Goal: Task Accomplishment & Management: Complete application form

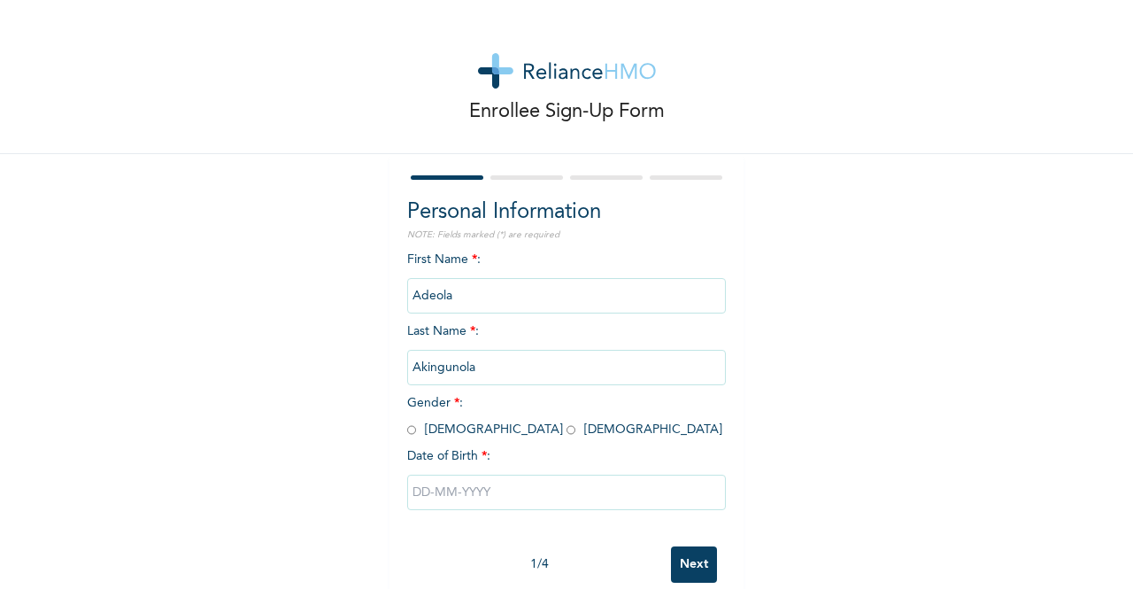
click at [567, 432] on input "radio" at bounding box center [571, 429] width 9 height 17
radio input "true"
click at [415, 498] on input "text" at bounding box center [566, 491] width 319 height 35
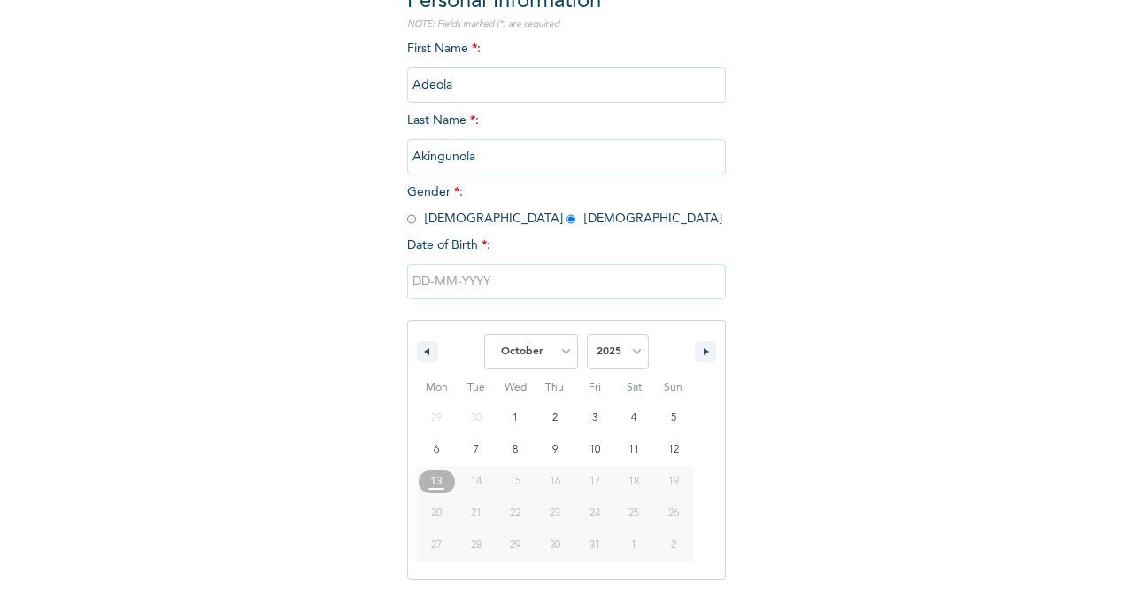
scroll to position [217, 0]
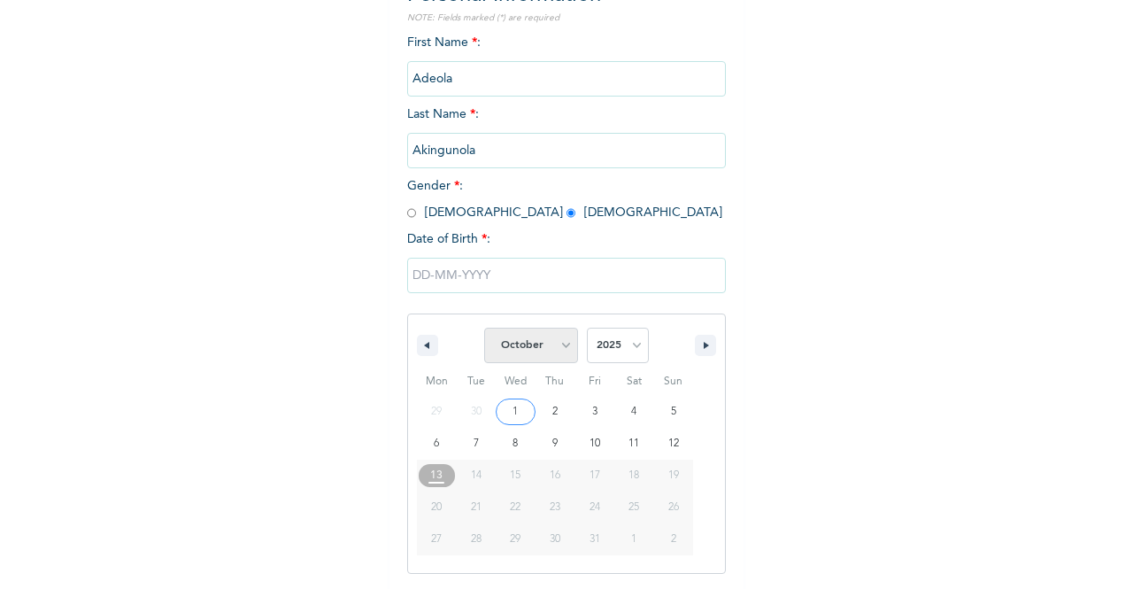
click at [544, 360] on select "January February March April May June July August September October November De…" at bounding box center [531, 345] width 94 height 35
select select "1"
click at [484, 329] on select "January February March April May June July August September October November De…" at bounding box center [531, 345] width 94 height 35
type input "[DATE]"
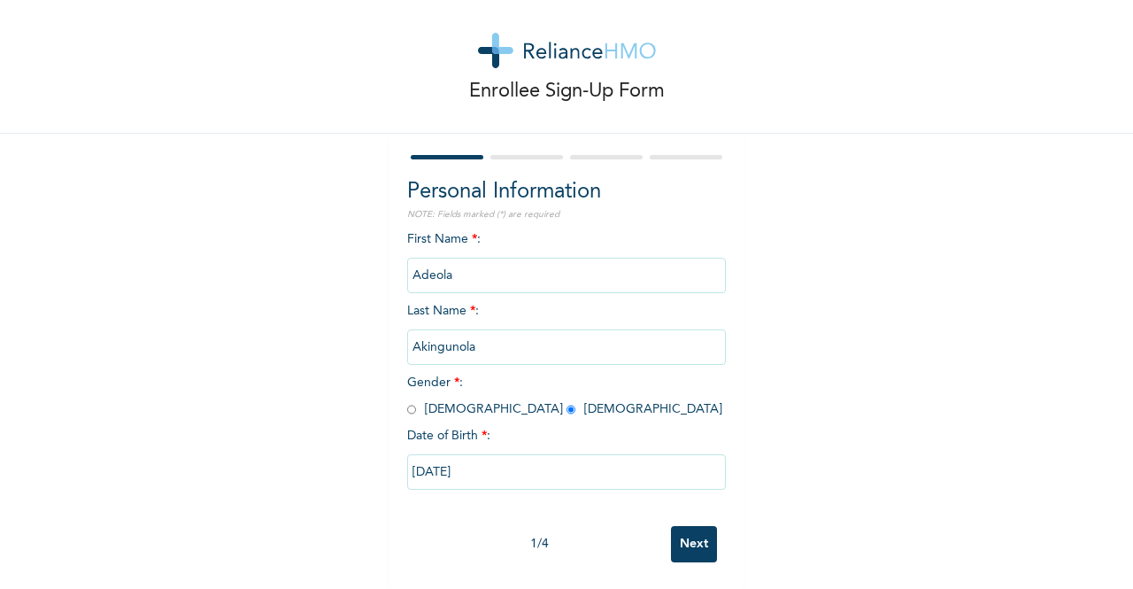
click at [493, 462] on input "[DATE]" at bounding box center [566, 471] width 319 height 35
select select "1"
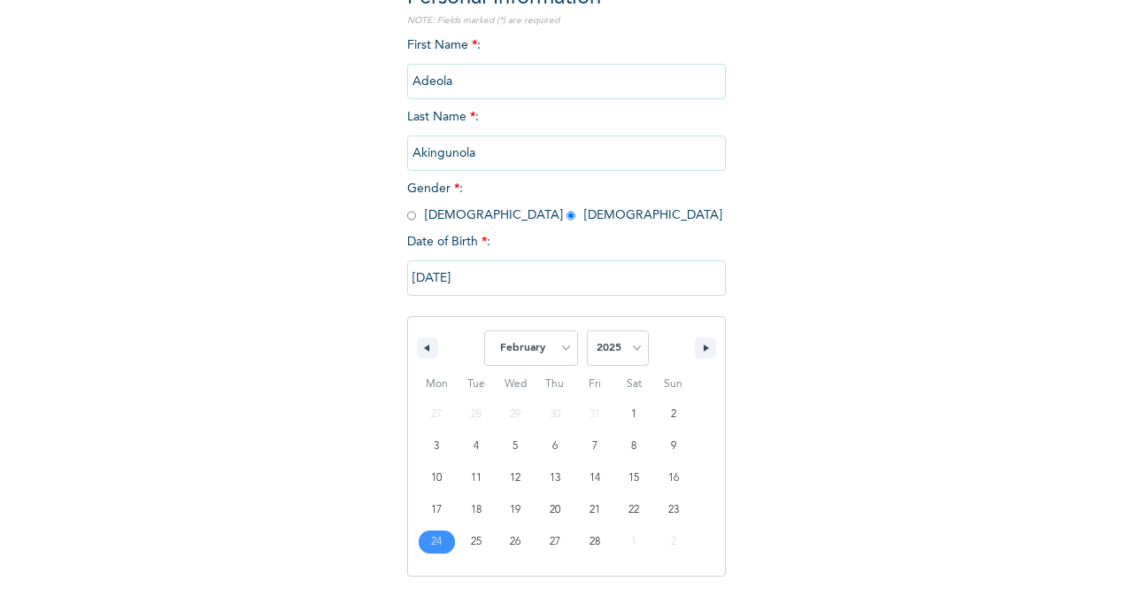
scroll to position [217, 0]
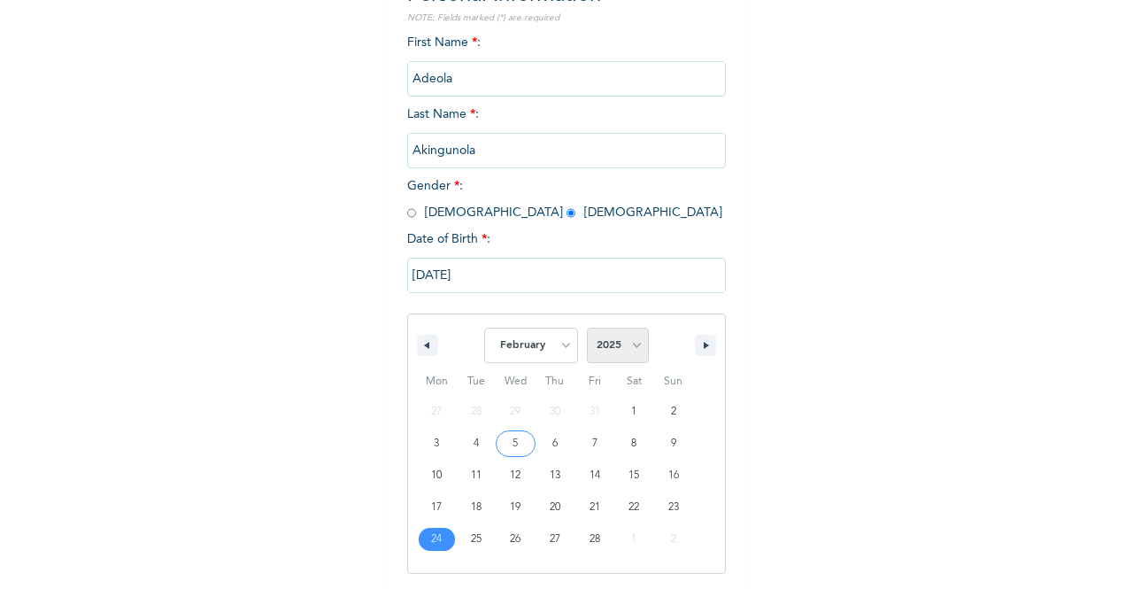
click at [629, 343] on select "2025 2024 2023 2022 2021 2020 2019 2018 2017 2016 2015 2014 2013 2012 2011 2010…" at bounding box center [618, 345] width 62 height 35
select select "1995"
click at [587, 329] on select "2025 2024 2023 2022 2021 2020 2019 2018 2017 2016 2015 2014 2013 2012 2011 2010…" at bounding box center [618, 345] width 62 height 35
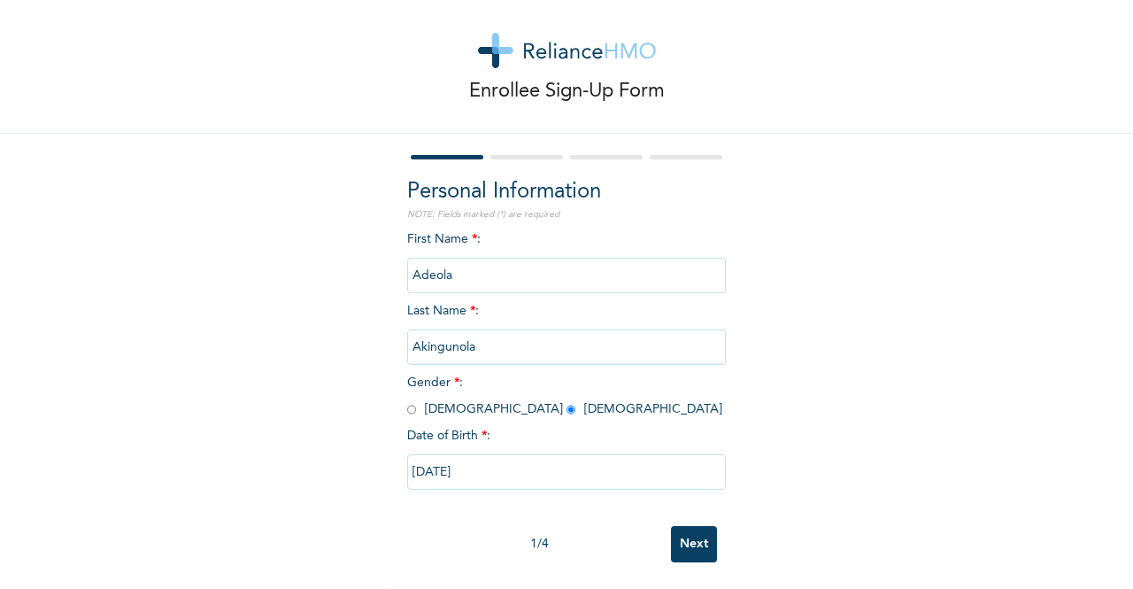
click at [679, 532] on input "Next" at bounding box center [694, 544] width 46 height 36
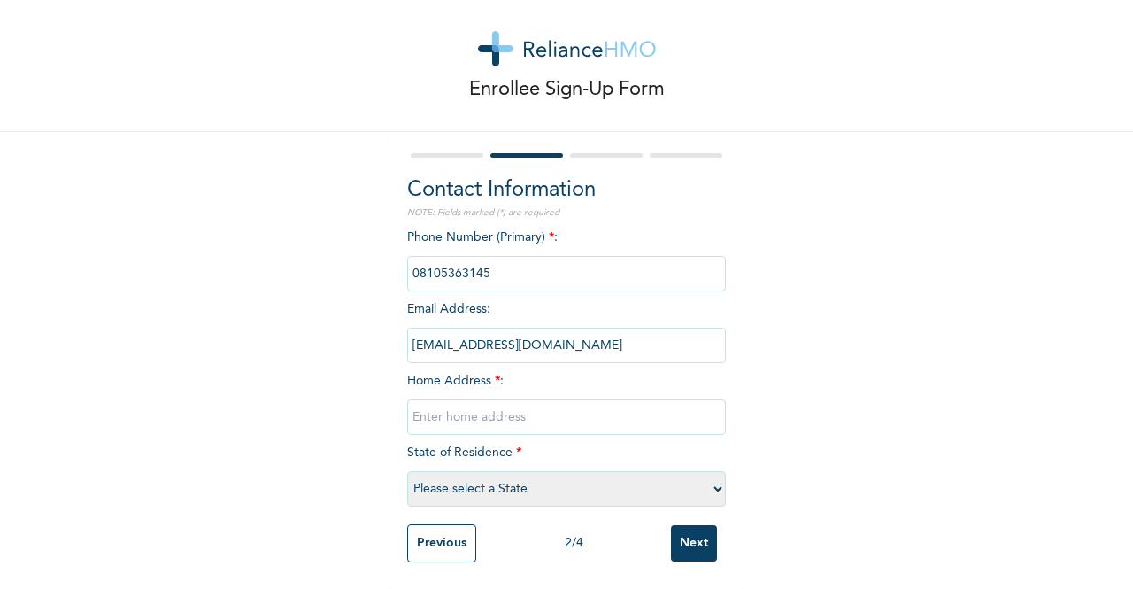
click at [430, 405] on input "text" at bounding box center [566, 416] width 319 height 35
type input "[STREET_ADDRESS] awuse estate opebi ikeja."
click at [425, 471] on select "Please select a State [PERSON_NAME] (FCT) [PERSON_NAME] Ibom [GEOGRAPHIC_DATA] …" at bounding box center [566, 488] width 319 height 35
select select "25"
click at [407, 471] on select "Please select a State [PERSON_NAME] (FCT) [PERSON_NAME] Ibom [GEOGRAPHIC_DATA] …" at bounding box center [566, 488] width 319 height 35
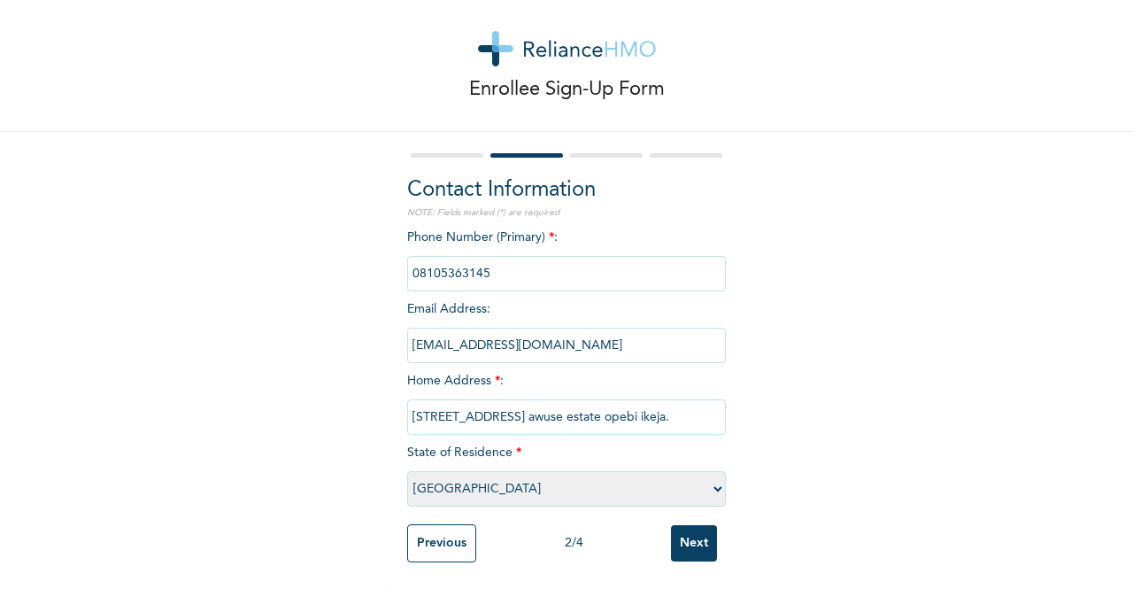
click at [675, 530] on input "Next" at bounding box center [694, 543] width 46 height 36
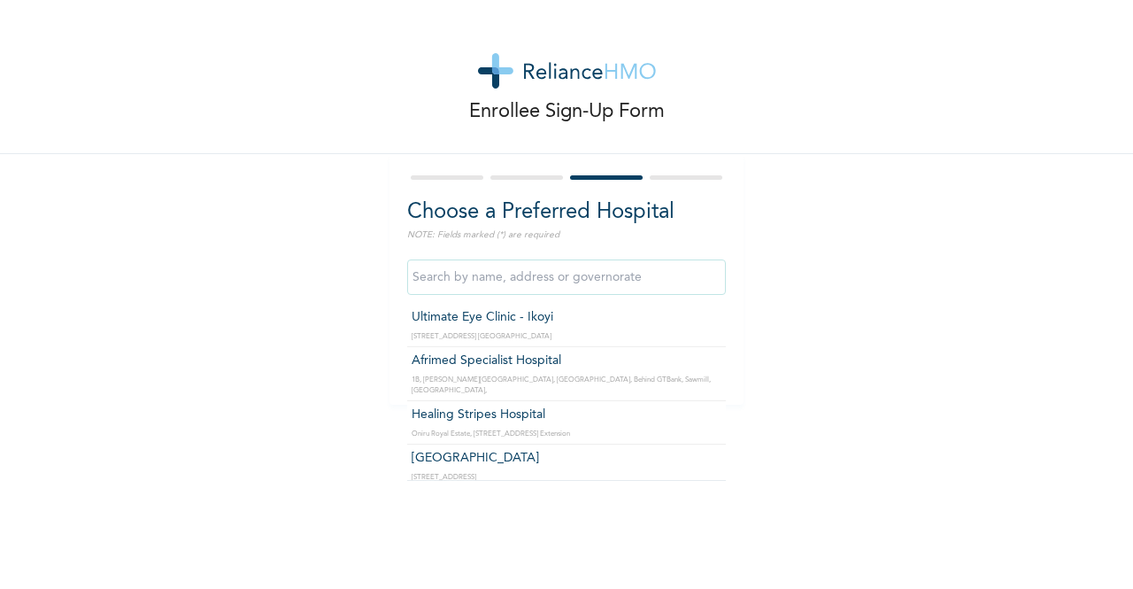
click at [512, 281] on input "text" at bounding box center [566, 276] width 319 height 35
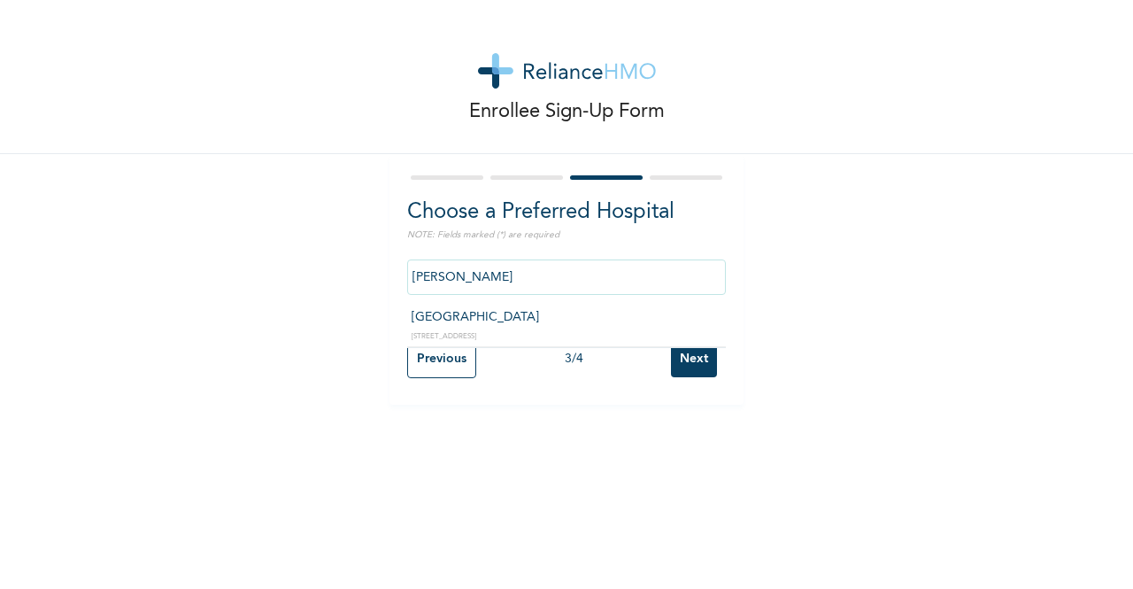
type input "[GEOGRAPHIC_DATA]"
click at [684, 356] on input "Next" at bounding box center [694, 359] width 46 height 36
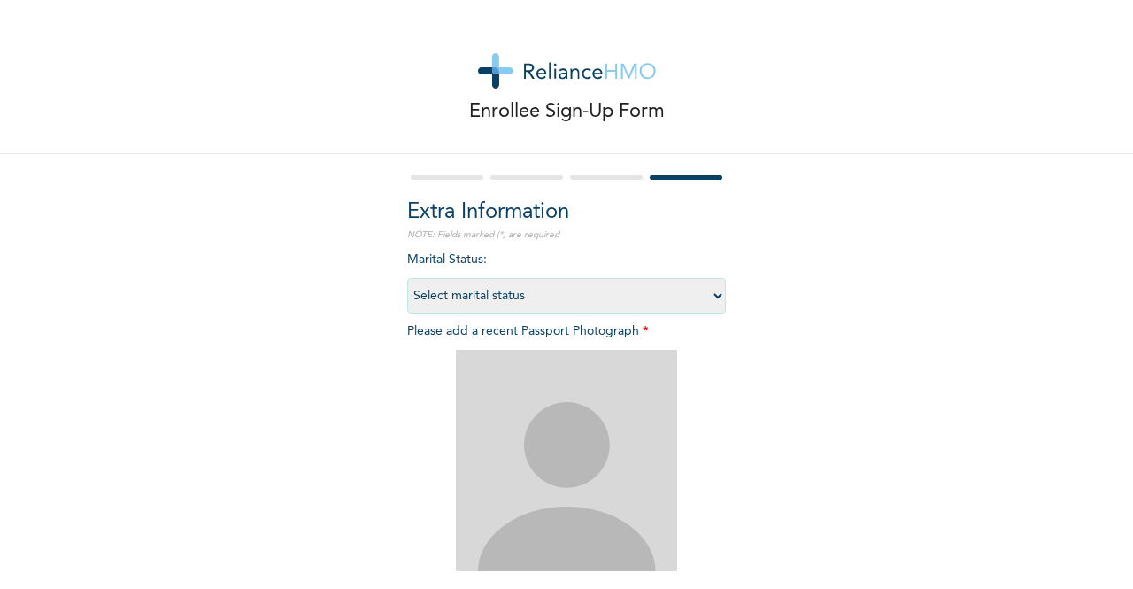
click at [528, 302] on select "Select marital status [DEMOGRAPHIC_DATA] Married [DEMOGRAPHIC_DATA] Widow/[DEMO…" at bounding box center [566, 295] width 319 height 35
select select "1"
click at [407, 278] on select "Select marital status [DEMOGRAPHIC_DATA] Married [DEMOGRAPHIC_DATA] Widow/[DEMO…" at bounding box center [566, 295] width 319 height 35
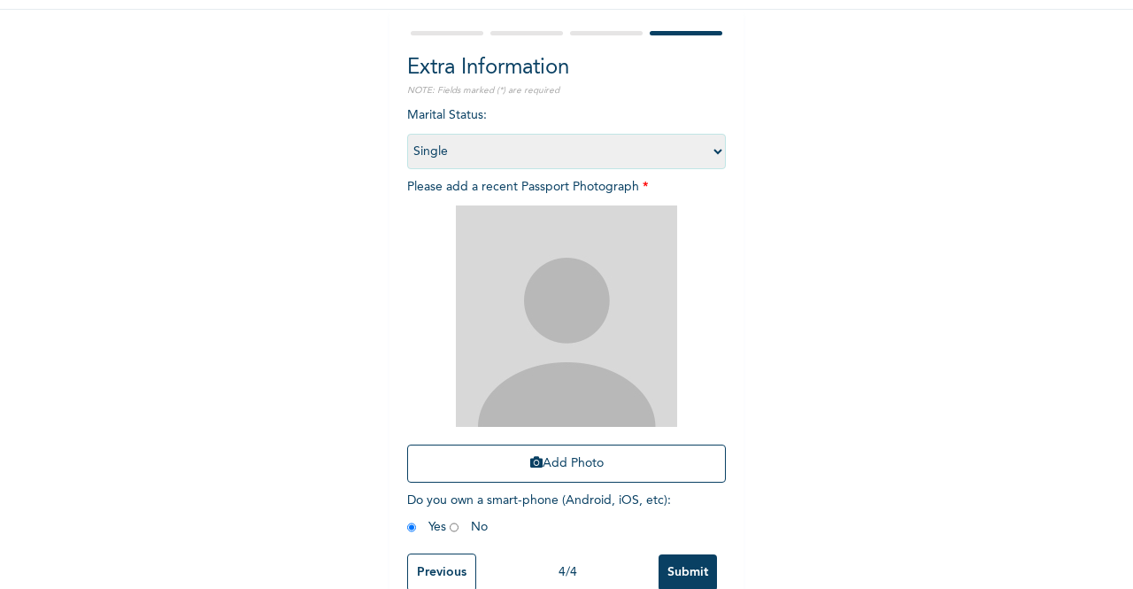
scroll to position [188, 0]
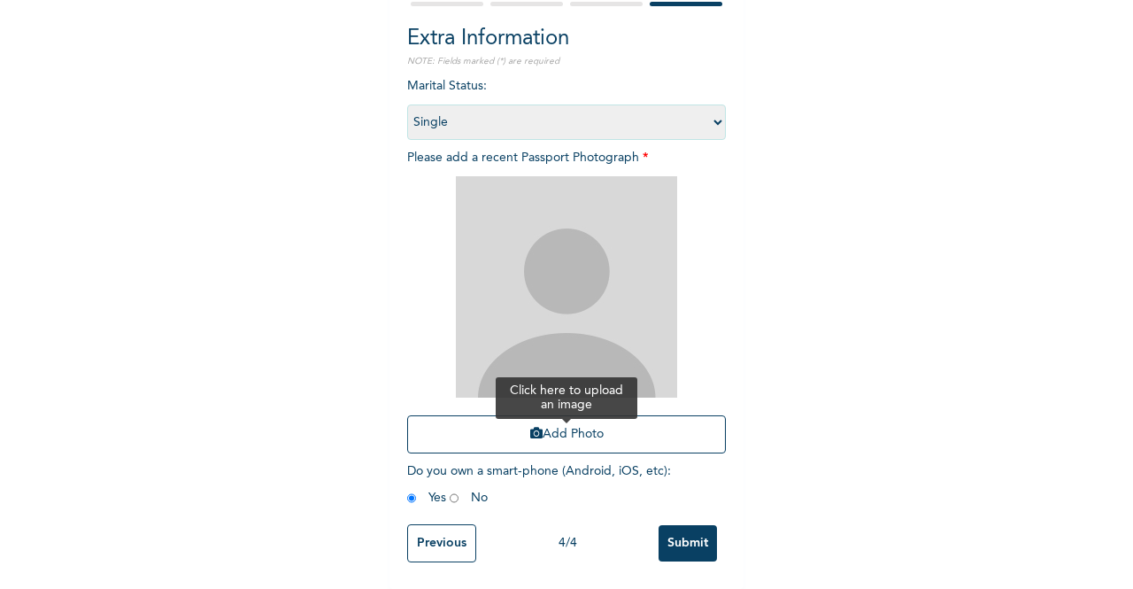
click at [530, 427] on icon "button" at bounding box center [536, 433] width 12 height 12
click at [451, 416] on button "Add Photo" at bounding box center [566, 434] width 319 height 38
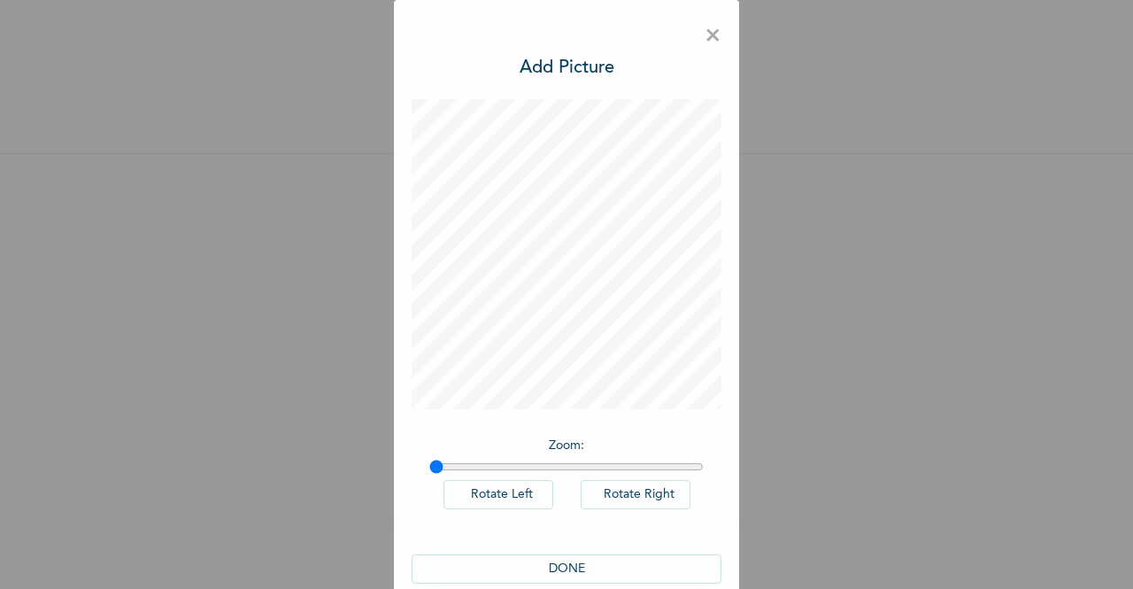
scroll to position [0, 0]
click at [692, 566] on button "DONE" at bounding box center [567, 568] width 310 height 29
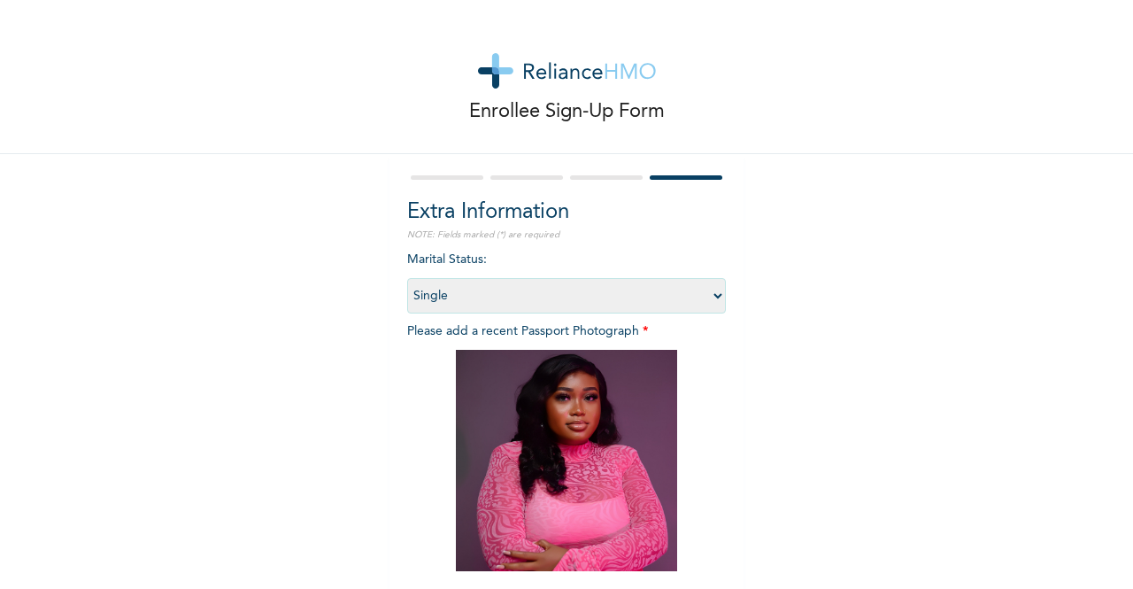
scroll to position [188, 0]
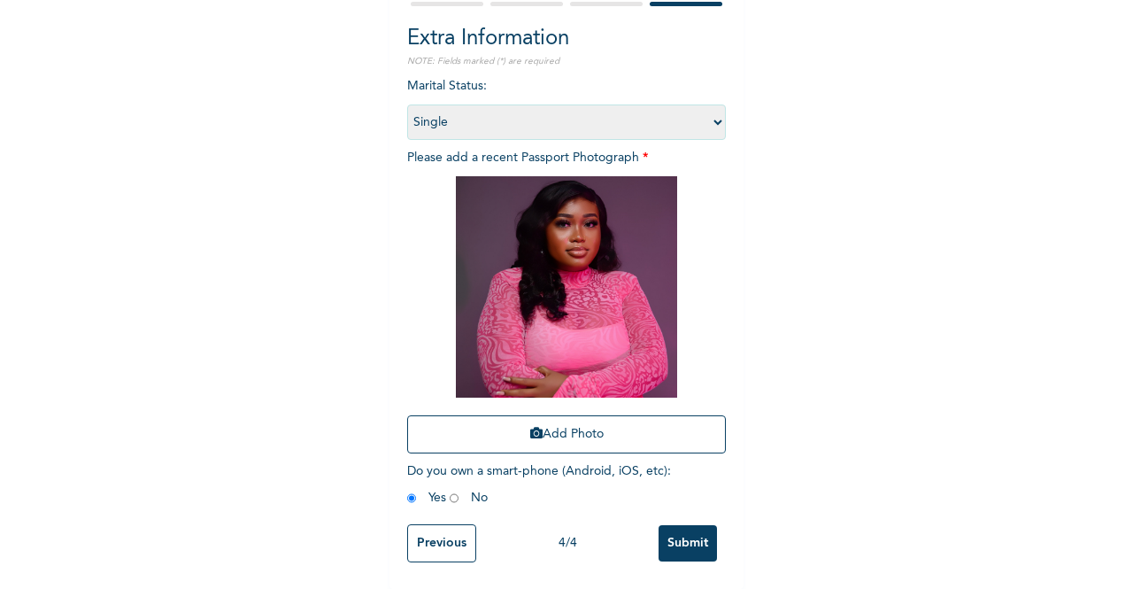
click at [685, 528] on input "Submit" at bounding box center [688, 543] width 58 height 36
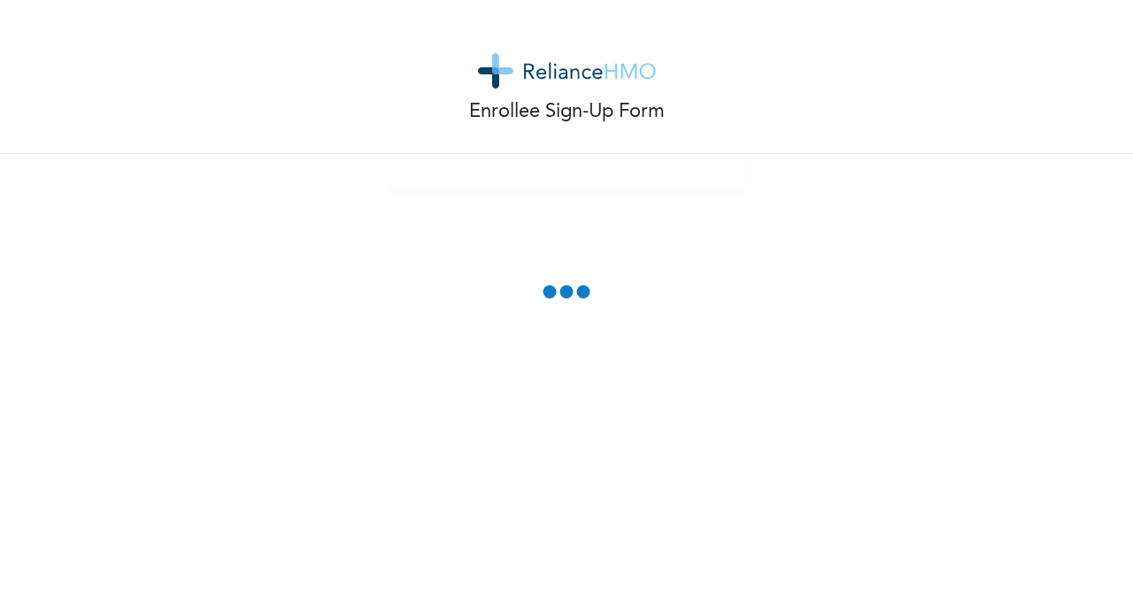
scroll to position [0, 0]
